Goal: Task Accomplishment & Management: Use online tool/utility

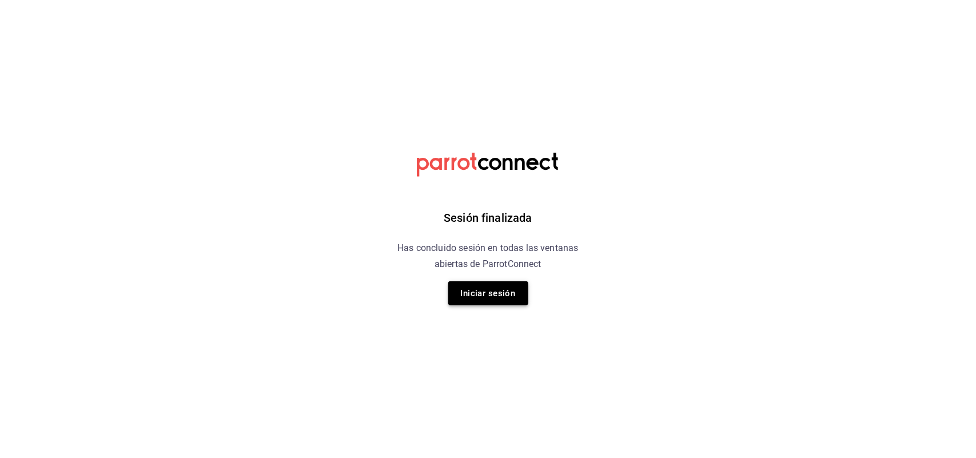
click at [491, 292] on button "Iniciar sesión" at bounding box center [488, 293] width 80 height 24
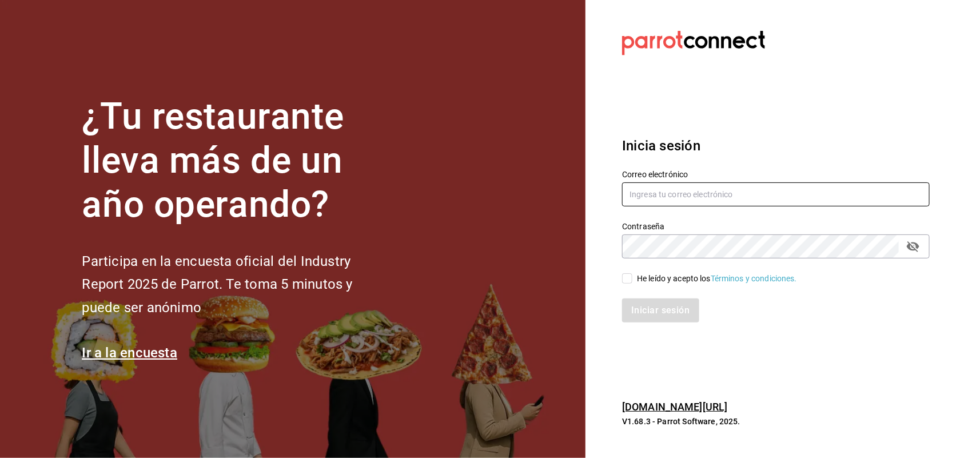
type input "[EMAIL_ADDRESS][DOMAIN_NAME]"
click at [628, 279] on input "He leído y acepto los Términos y condiciones." at bounding box center [627, 278] width 10 height 10
checkbox input "true"
click at [648, 305] on button "Iniciar sesión" at bounding box center [661, 311] width 78 height 24
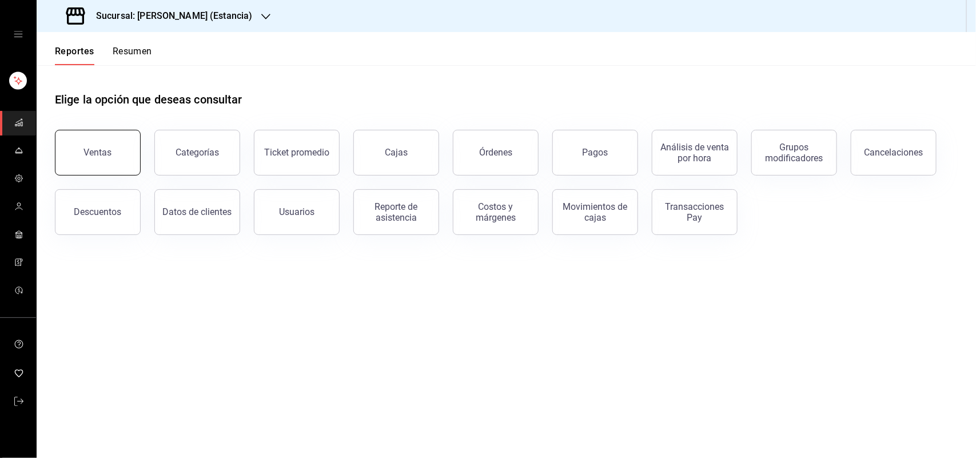
click at [103, 146] on button "Ventas" at bounding box center [98, 153] width 86 height 46
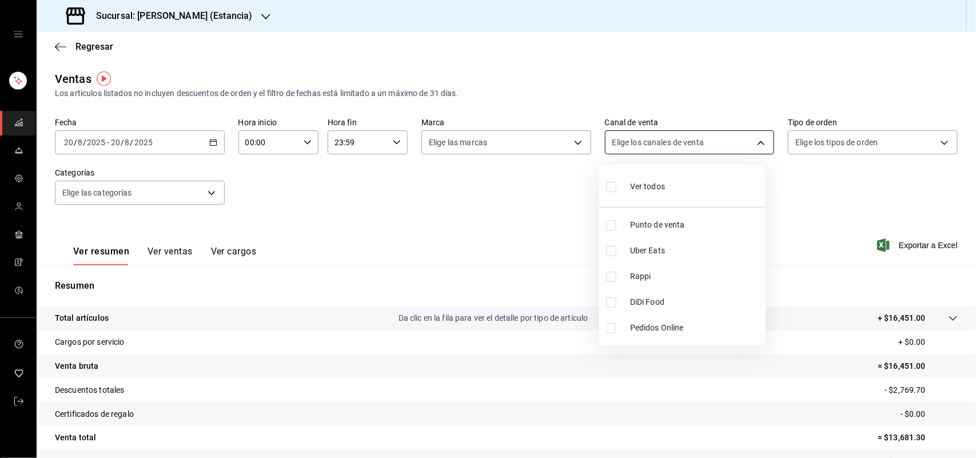
click at [641, 146] on body "Sucursal: [PERSON_NAME] (Estancia) Regresar Ventas Los artículos listados no in…" at bounding box center [488, 229] width 976 height 458
click at [606, 275] on input "checkbox" at bounding box center [611, 277] width 10 height 10
checkbox input "true"
type input "RAPPI"
click at [519, 145] on div at bounding box center [488, 229] width 976 height 458
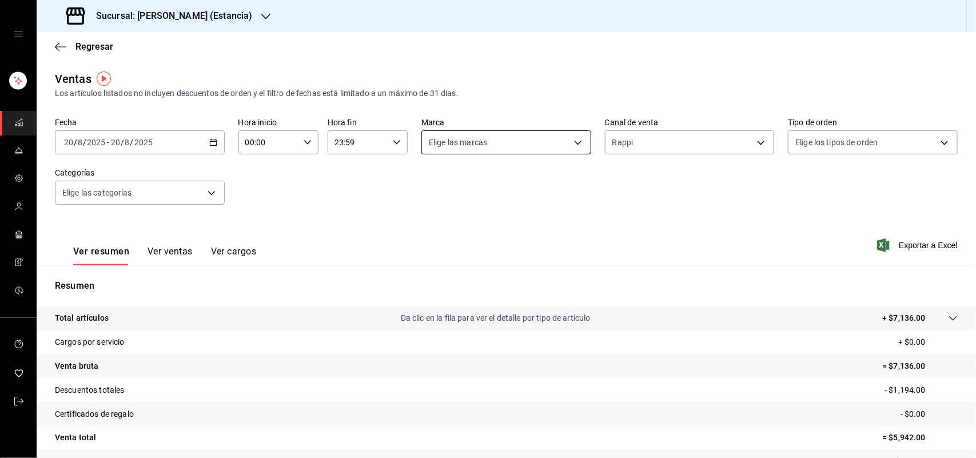
click at [526, 144] on body "Sucursal: [PERSON_NAME] (Estancia) Regresar Ventas Los artículos listados no in…" at bounding box center [488, 229] width 976 height 458
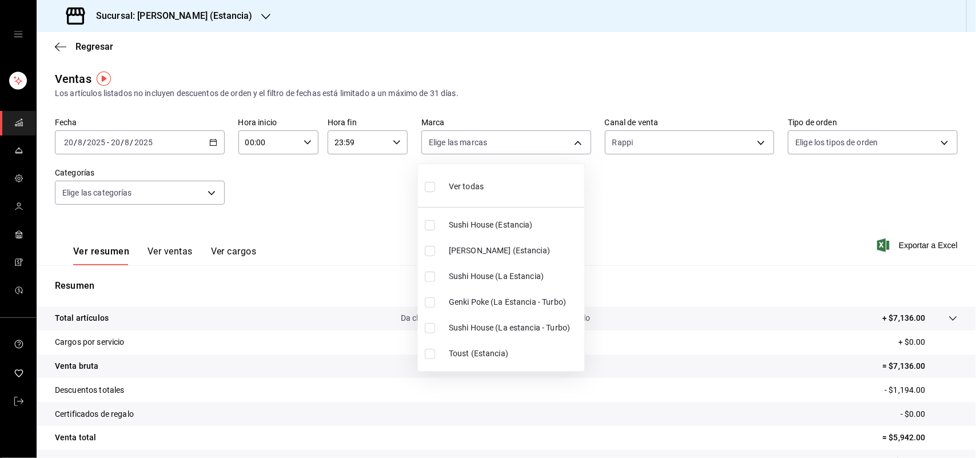
click at [432, 229] on input "checkbox" at bounding box center [430, 225] width 10 height 10
checkbox input "true"
type input "2010dc22-2563-457c-9bf6-c6d2a0e9c6cf"
click at [147, 17] on div at bounding box center [488, 229] width 976 height 458
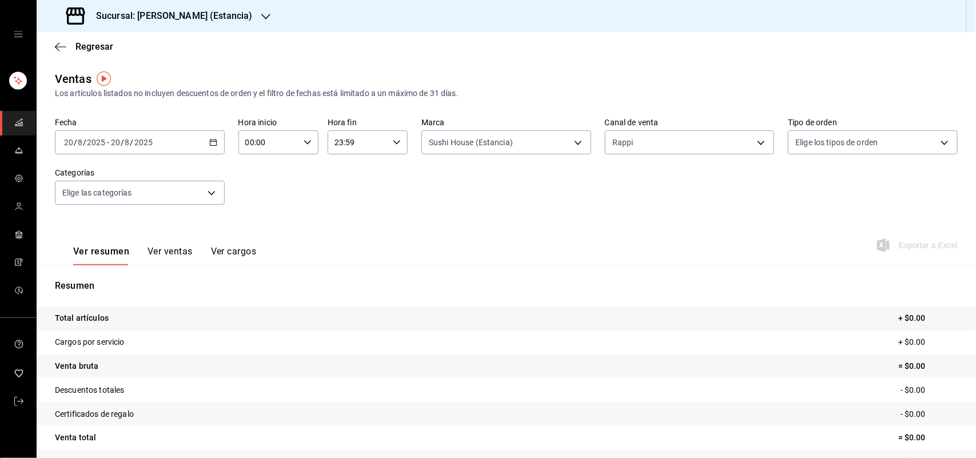
click at [197, 20] on h3 "Sucursal: Genki Poke (Estancia)" at bounding box center [169, 16] width 165 height 14
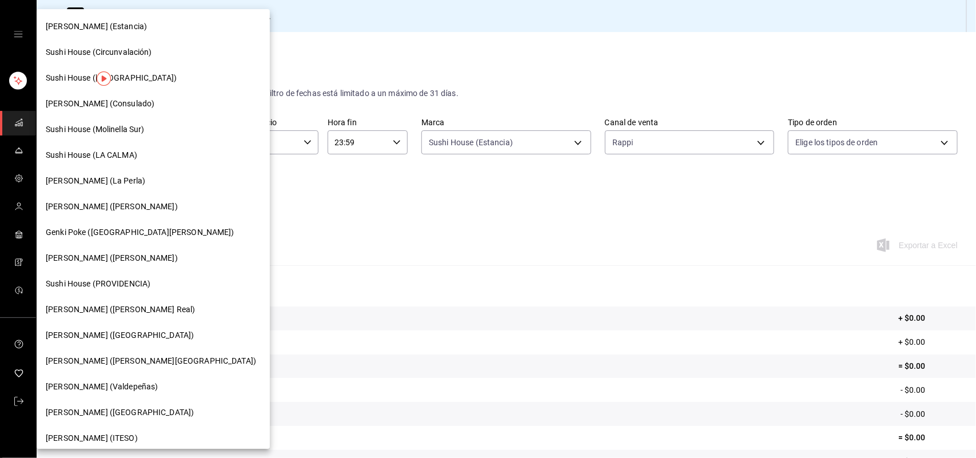
click at [103, 153] on span "Sushi House (LA CALMA)" at bounding box center [92, 155] width 92 height 12
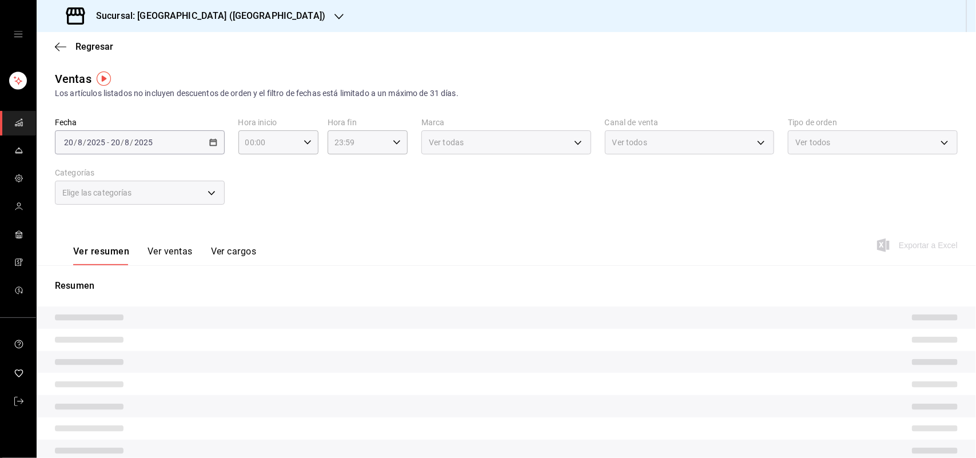
click at [657, 130] on div "Ver todos" at bounding box center [690, 142] width 170 height 24
click at [661, 140] on body "Sucursal: Sushi House (LA CALMA) Regresar Ventas Los artículos listados no incl…" at bounding box center [488, 229] width 976 height 458
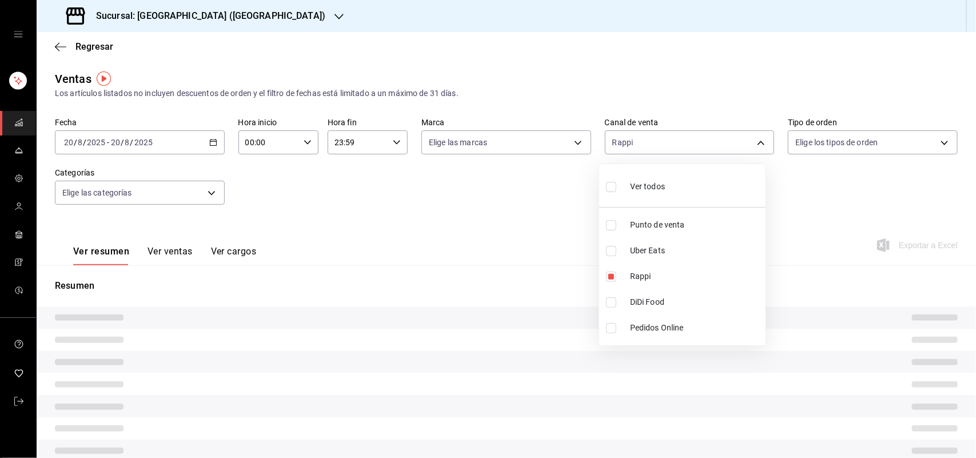
type input "RAPPI"
checkbox input "true"
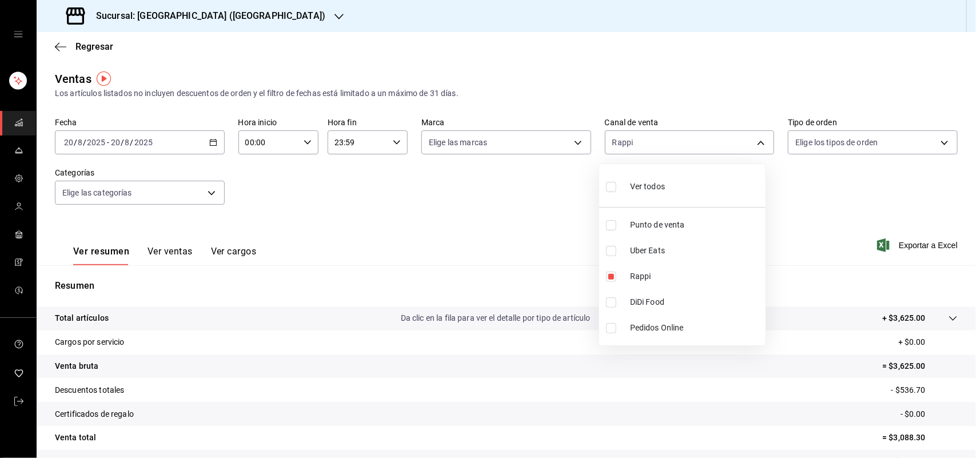
click at [534, 145] on div at bounding box center [488, 229] width 976 height 458
click at [538, 143] on div "Ver todos Punto de venta Uber Eats Rappi DiDi Food Pedidos Online" at bounding box center [488, 229] width 976 height 458
click at [538, 143] on body "Sucursal: Sushi House (LA CALMA) Regresar Ventas Los artículos listados no incl…" at bounding box center [488, 229] width 976 height 458
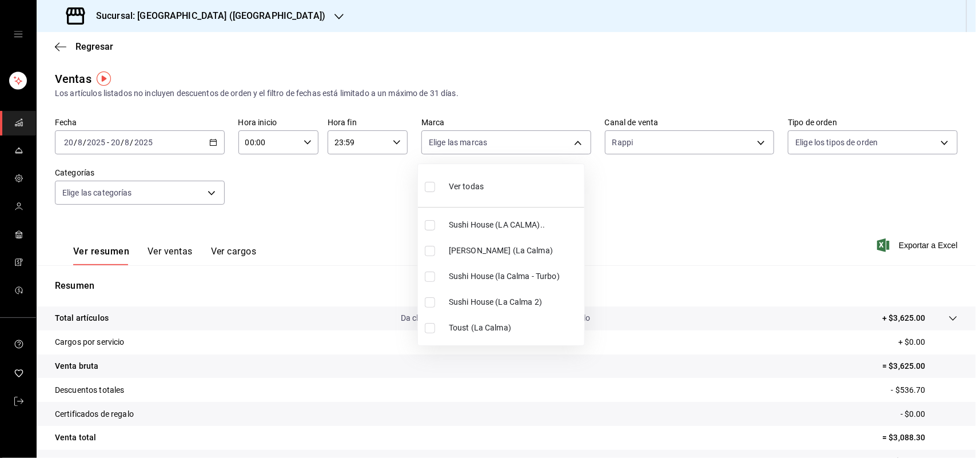
click at [432, 230] on input "checkbox" at bounding box center [430, 225] width 10 height 10
checkbox input "true"
type input "307f2552-bed5-4451-a1d4-9a3d8e6b1418"
drag, startPoint x: 430, startPoint y: 273, endPoint x: 424, endPoint y: 286, distance: 14.3
click at [430, 273] on input "checkbox" at bounding box center [430, 277] width 10 height 10
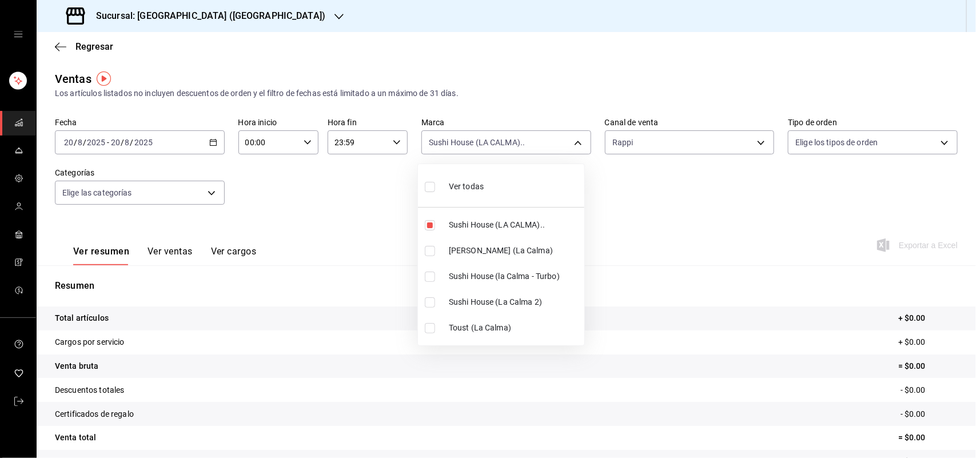
checkbox input "true"
type input "307f2552-bed5-4451-a1d4-9a3d8e6b1418,8d0dddf4-cc55-4964-ab1c-2b5841a14462"
click at [427, 303] on input "checkbox" at bounding box center [430, 302] width 10 height 10
checkbox input "true"
type input "307f2552-bed5-4451-a1d4-9a3d8e6b1418,8d0dddf4-cc55-4964-ab1c-2b5841a14462,370d3…"
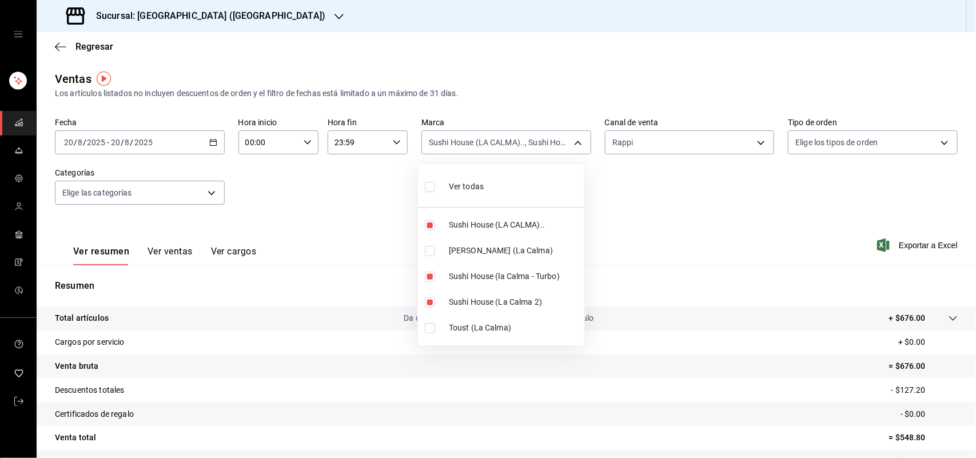
click at [752, 207] on div at bounding box center [488, 229] width 976 height 458
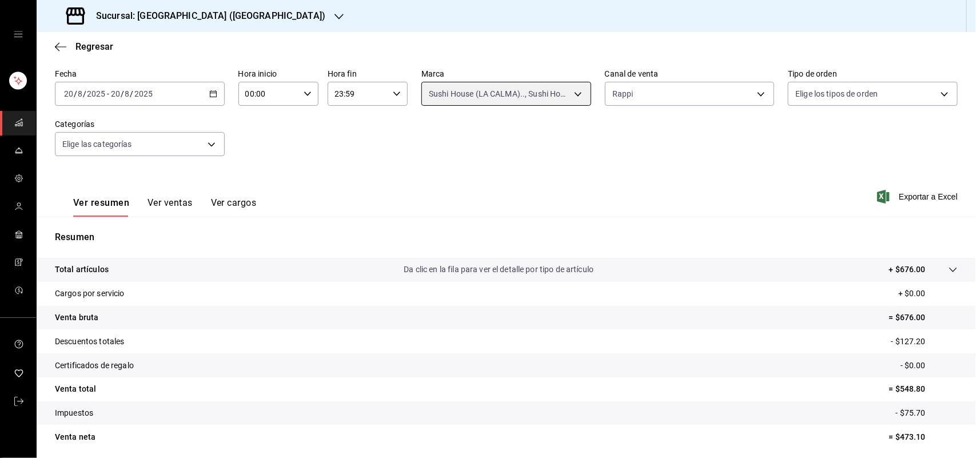
scroll to position [72, 0]
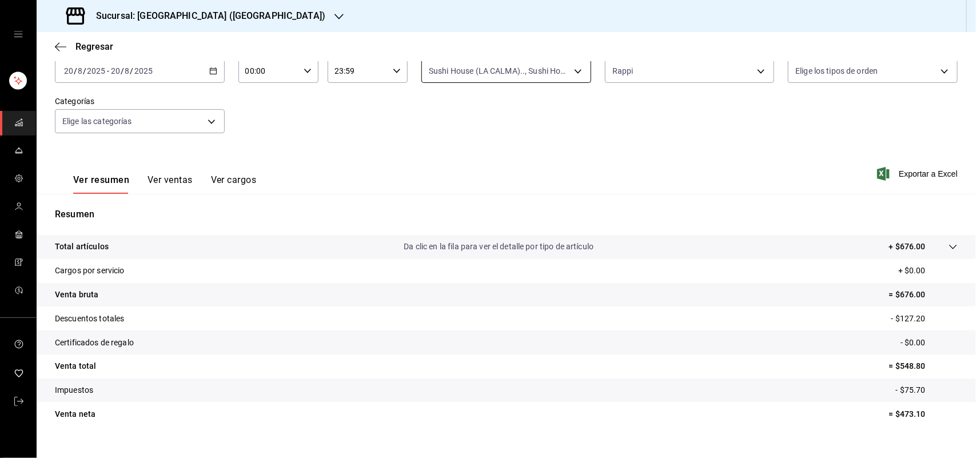
click at [558, 69] on body "Sucursal: Sushi House (LA CALMA) Regresar Ventas Los artículos listados no incl…" at bounding box center [488, 229] width 976 height 458
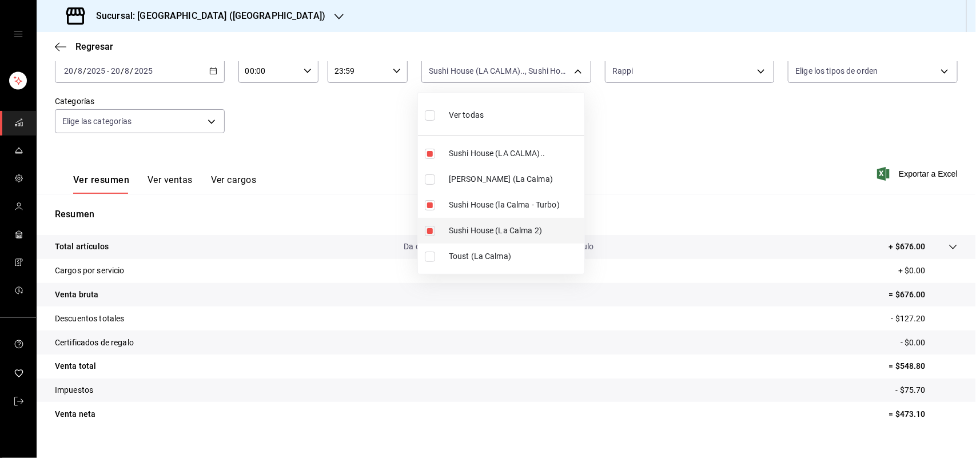
click at [432, 230] on input "checkbox" at bounding box center [430, 231] width 10 height 10
checkbox input "false"
type input "307f2552-bed5-4451-a1d4-9a3d8e6b1418,8d0dddf4-cc55-4964-ab1c-2b5841a14462"
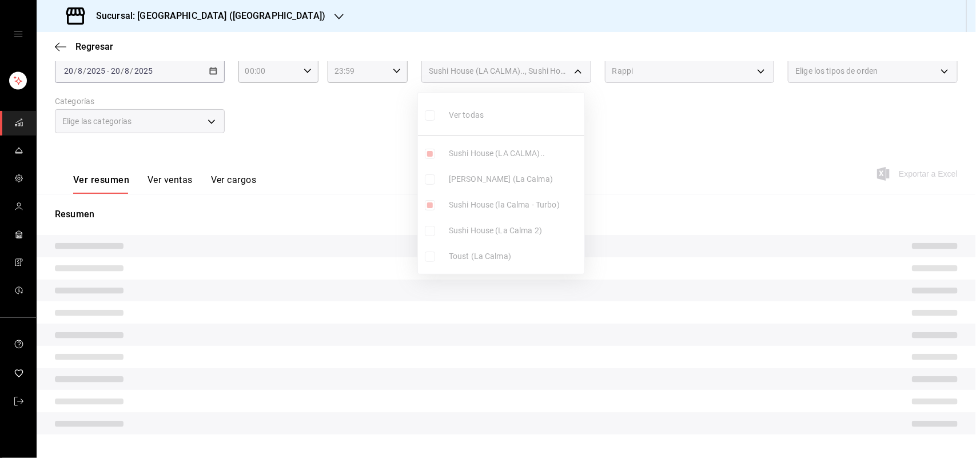
click at [427, 210] on ul "Ver todas Sushi House (LA CALMA).. Genki Poke (La Calma) Sushi House (la Calma …" at bounding box center [501, 183] width 166 height 181
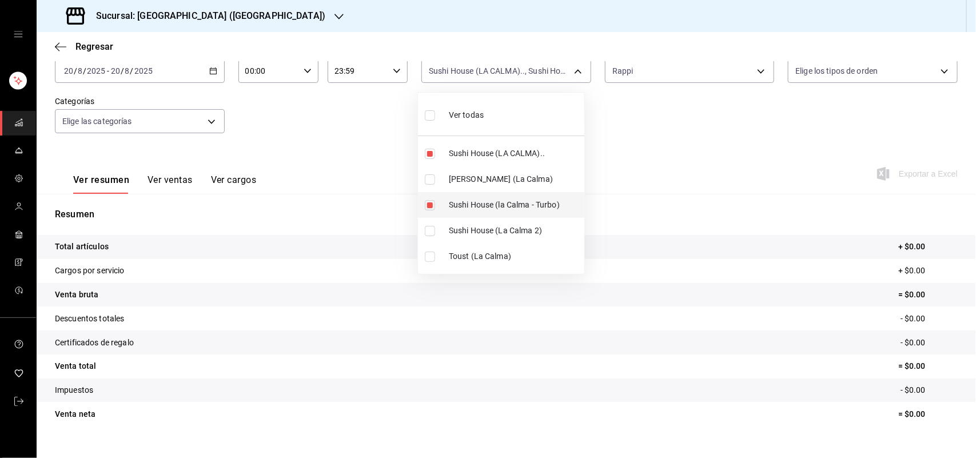
click at [429, 208] on input "checkbox" at bounding box center [430, 205] width 10 height 10
checkbox input "false"
type input "307f2552-bed5-4451-a1d4-9a3d8e6b1418"
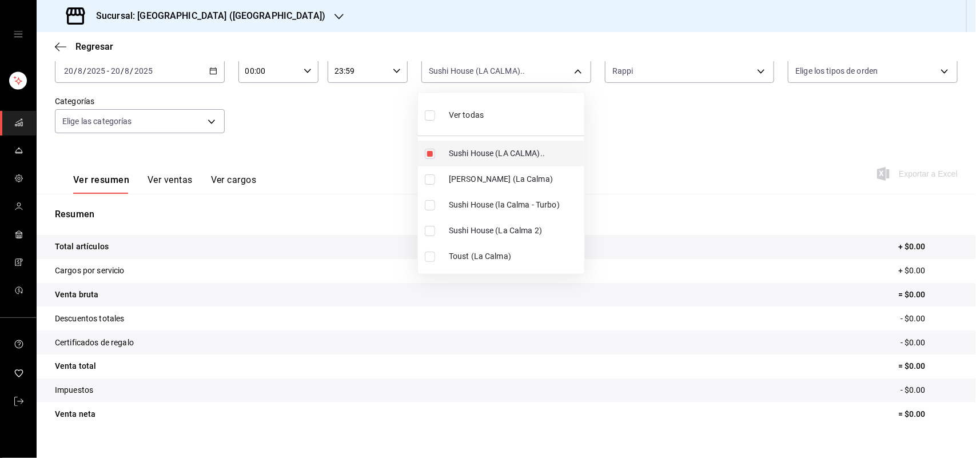
click at [435, 150] on input "checkbox" at bounding box center [430, 154] width 10 height 10
checkbox input "false"
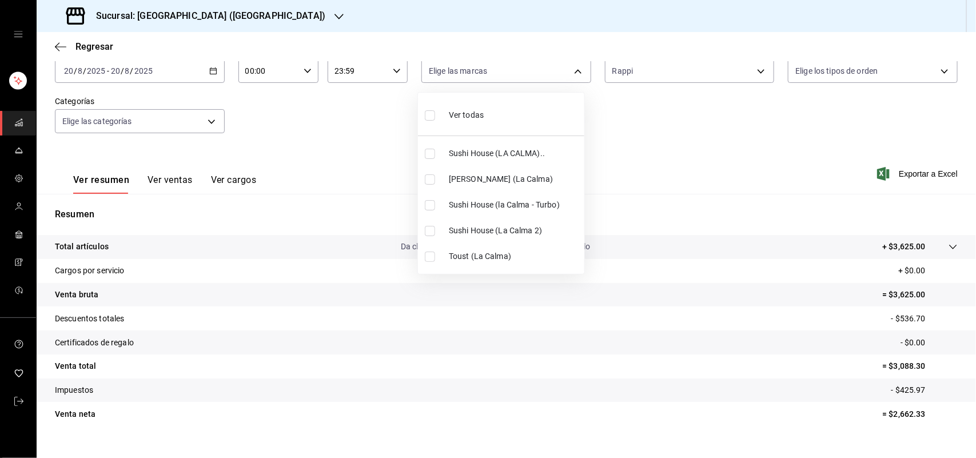
click at [632, 72] on div at bounding box center [488, 229] width 976 height 458
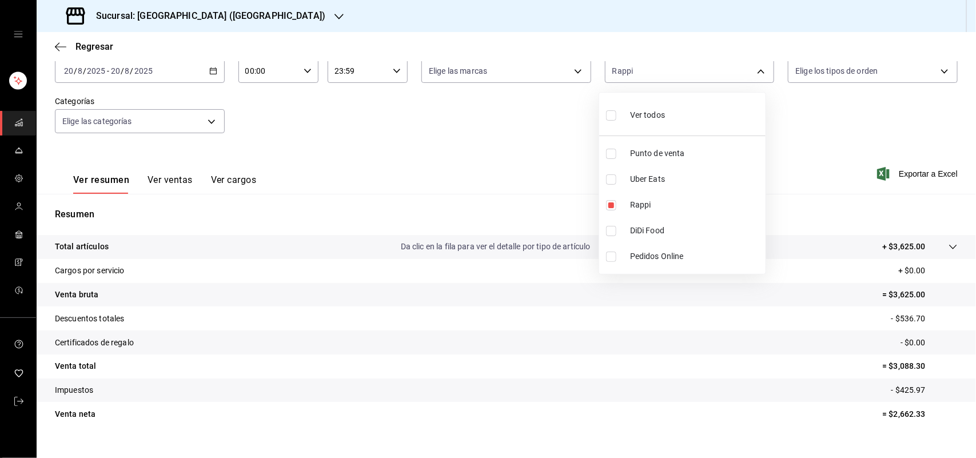
click at [638, 72] on body "Sucursal: Sushi House (LA CALMA) Regresar Ventas Los artículos listados no incl…" at bounding box center [488, 229] width 976 height 458
click at [615, 205] on input "checkbox" at bounding box center [611, 205] width 10 height 10
checkbox input "false"
click at [609, 232] on input "checkbox" at bounding box center [611, 231] width 10 height 10
checkbox input "true"
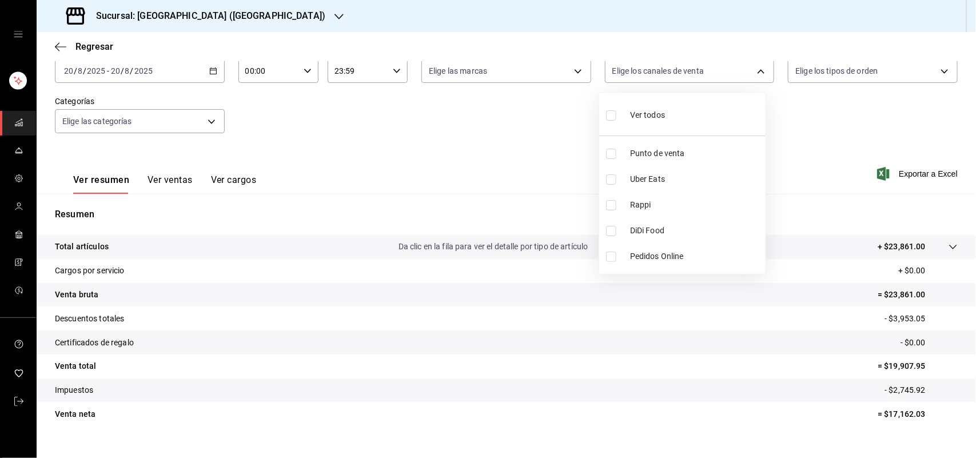
type input "DIDI_FOOD"
click at [609, 232] on input "checkbox" at bounding box center [611, 231] width 10 height 10
checkbox input "false"
click at [612, 178] on input "checkbox" at bounding box center [611, 179] width 10 height 10
checkbox input "true"
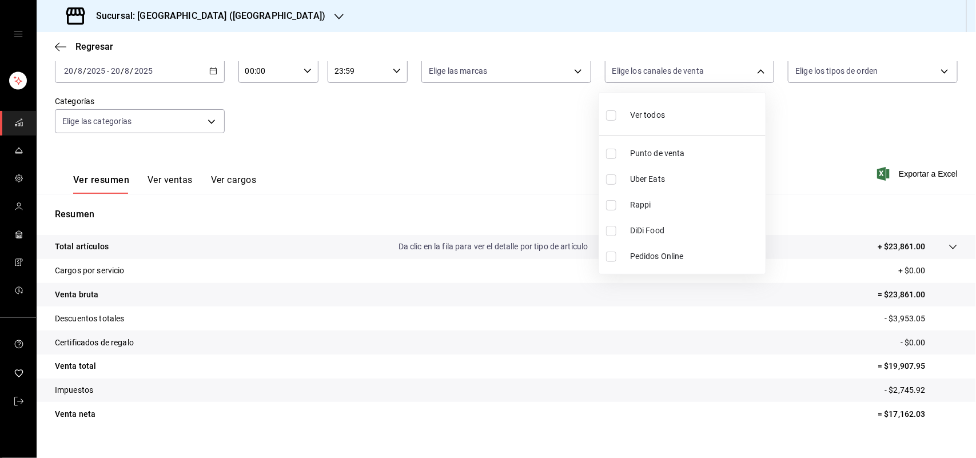
type input "UBER_EATS"
click at [575, 67] on div at bounding box center [488, 229] width 976 height 458
click at [565, 69] on body "Sucursal: Sushi House (LA CALMA) Regresar Ventas Los artículos listados no incl…" at bounding box center [488, 229] width 976 height 458
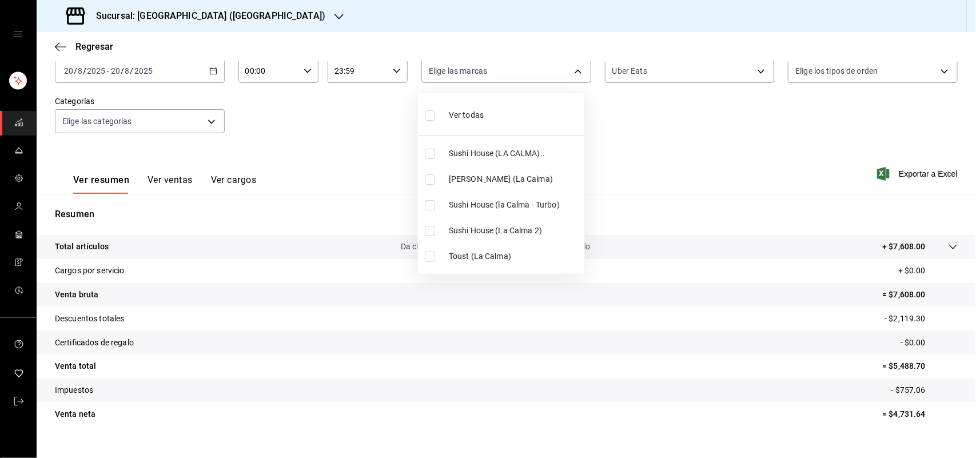
click at [430, 158] on input "checkbox" at bounding box center [430, 154] width 10 height 10
checkbox input "true"
type input "307f2552-bed5-4451-a1d4-9a3d8e6b1418"
click at [639, 113] on div at bounding box center [488, 229] width 976 height 458
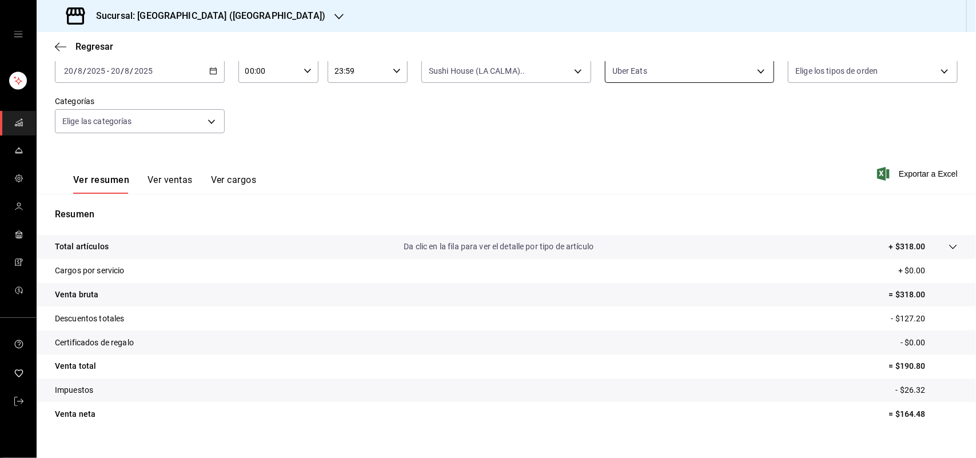
click at [648, 78] on body "Sucursal: Sushi House (LA CALMA) Regresar Ventas Los artículos listados no incl…" at bounding box center [488, 229] width 976 height 458
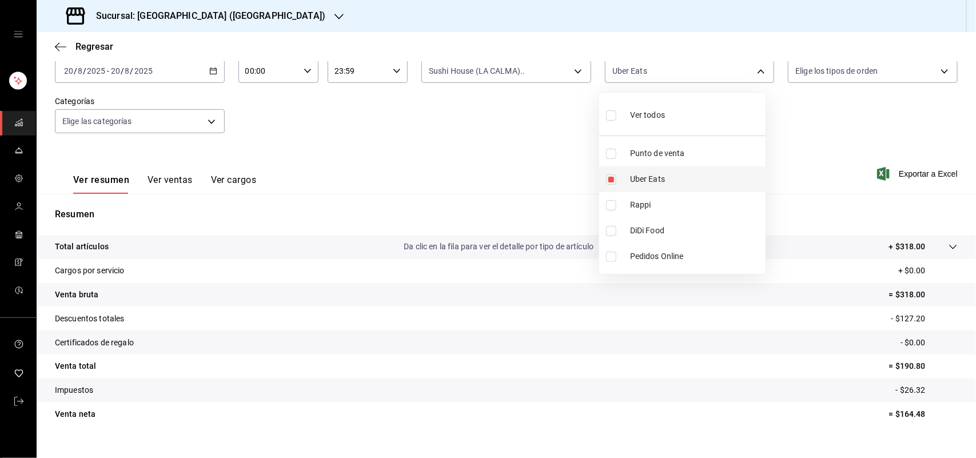
click at [609, 176] on input "checkbox" at bounding box center [611, 179] width 10 height 10
checkbox input "false"
click at [615, 229] on input "checkbox" at bounding box center [611, 231] width 10 height 10
checkbox input "true"
type input "DIDI_FOOD"
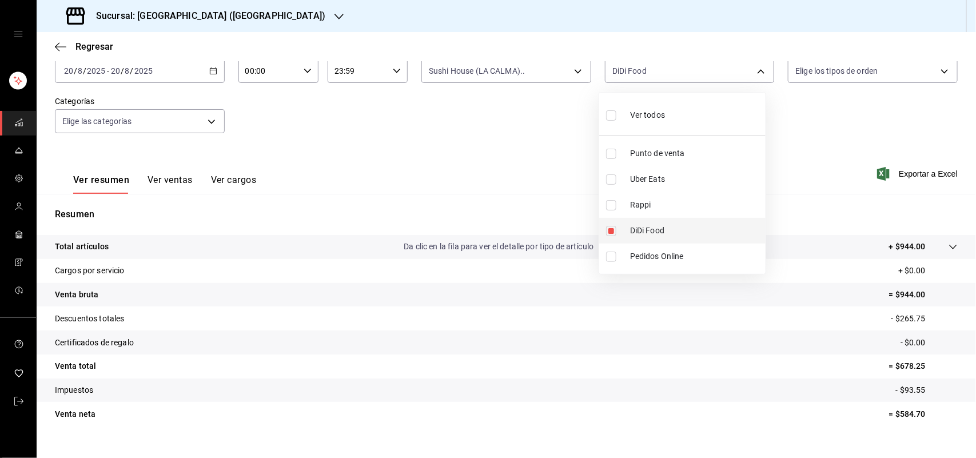
click at [614, 229] on input "checkbox" at bounding box center [611, 231] width 10 height 10
checkbox input "false"
click at [535, 76] on div at bounding box center [488, 229] width 976 height 458
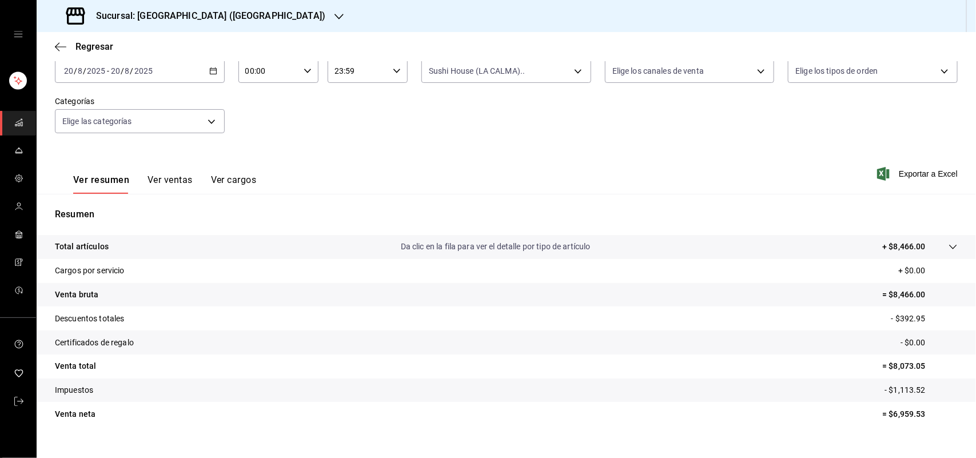
click at [541, 75] on body "Sucursal: Sushi House (LA CALMA) Regresar Ventas Los artículos listados no incl…" at bounding box center [488, 229] width 976 height 458
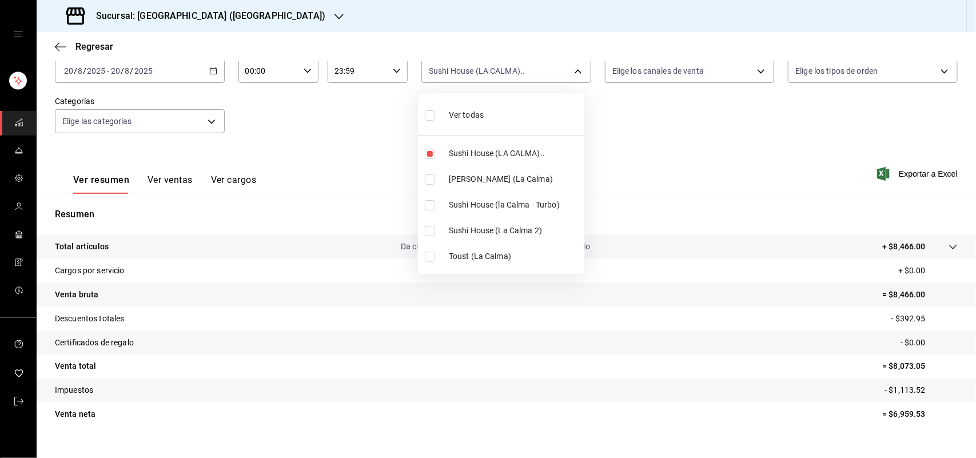
click at [428, 181] on input "checkbox" at bounding box center [430, 179] width 10 height 10
checkbox input "true"
type input "307f2552-bed5-4451-a1d4-9a3d8e6b1418,ad5c7ce8-09c3-4353-8fa5-0bd3f2c3ed7d"
click at [430, 150] on input "checkbox" at bounding box center [430, 154] width 10 height 10
checkbox input "false"
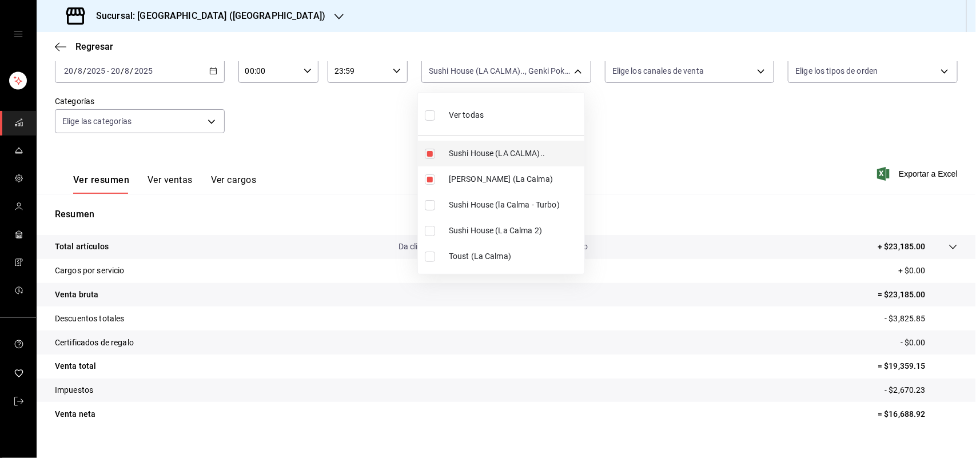
type input "ad5c7ce8-09c3-4353-8fa5-0bd3f2c3ed7d"
click at [630, 76] on div at bounding box center [488, 229] width 976 height 458
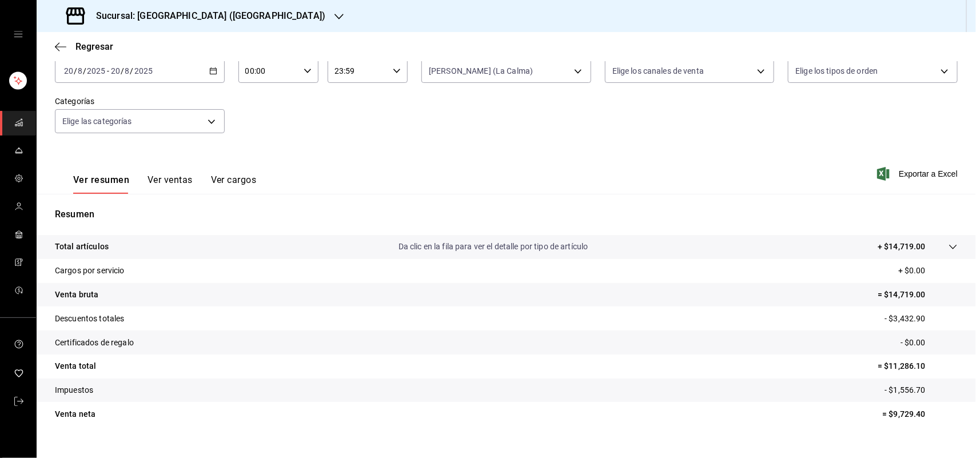
click at [637, 70] on body "Sucursal: Sushi House (LA CALMA) Regresar Ventas Los artículos listados no incl…" at bounding box center [488, 229] width 976 height 458
click at [610, 203] on input "checkbox" at bounding box center [611, 205] width 10 height 10
checkbox input "true"
type input "RAPPI"
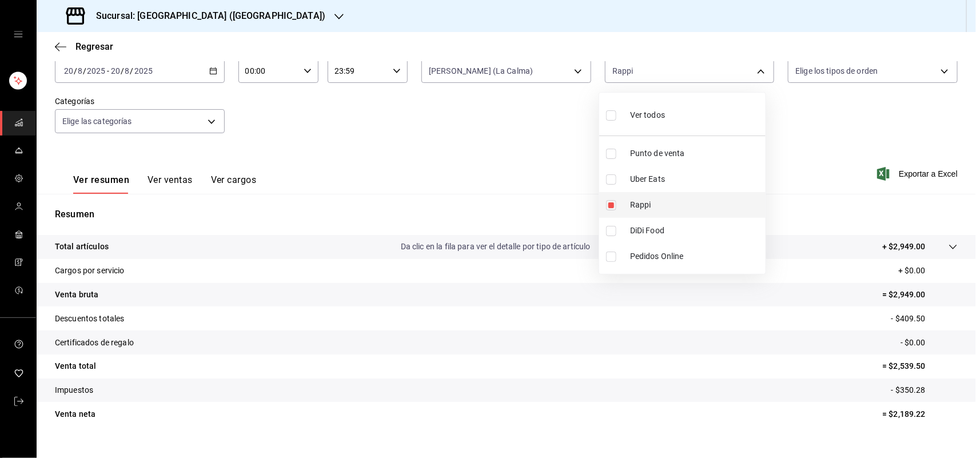
click at [610, 203] on input "checkbox" at bounding box center [611, 205] width 10 height 10
checkbox input "false"
click at [608, 230] on input "checkbox" at bounding box center [611, 231] width 10 height 10
checkbox input "true"
type input "DIDI_FOOD"
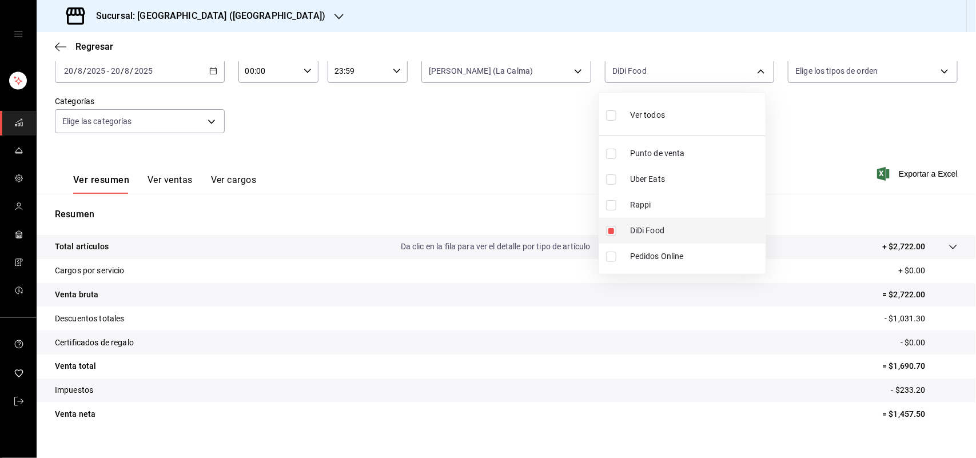
click at [612, 235] on input "checkbox" at bounding box center [611, 231] width 10 height 10
checkbox input "false"
click at [614, 185] on li "Uber Eats" at bounding box center [683, 179] width 166 height 26
type input "UBER_EATS"
checkbox input "true"
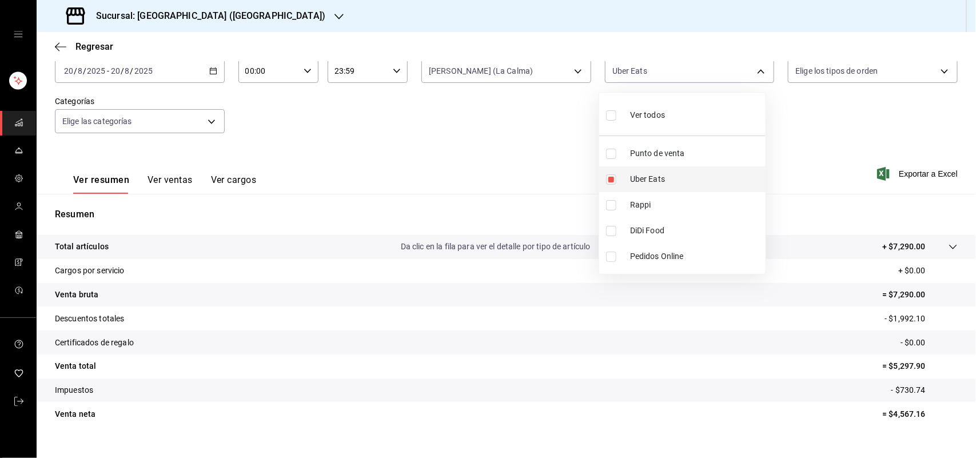
click at [614, 185] on li "Uber Eats" at bounding box center [683, 179] width 166 height 26
checkbox input "false"
